Goal: Connect with others: Connect with others

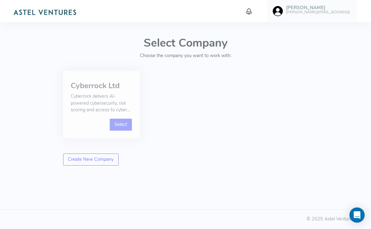
click at [116, 122] on link "Select" at bounding box center [121, 125] width 23 height 12
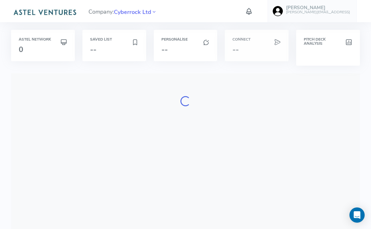
click at [246, 44] on div "Connect --" at bounding box center [257, 45] width 64 height 31
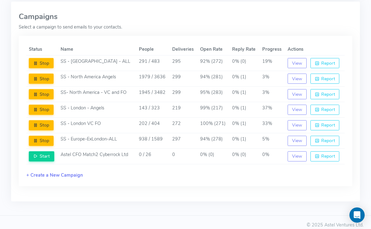
scroll to position [74, 0]
